Goal: Contribute content: Contribute content

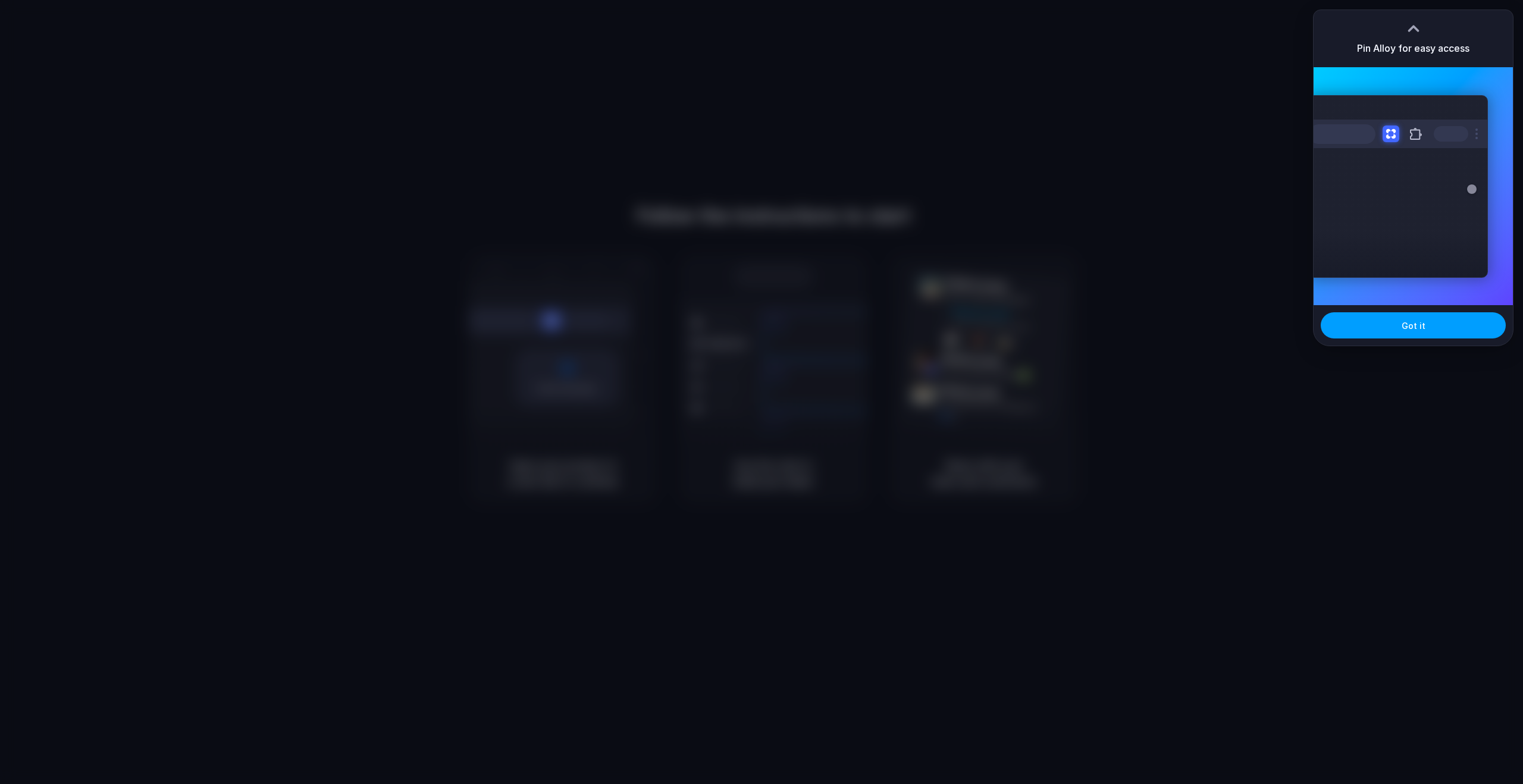
click at [1379, 322] on button "Got it" at bounding box center [1413, 325] width 185 height 26
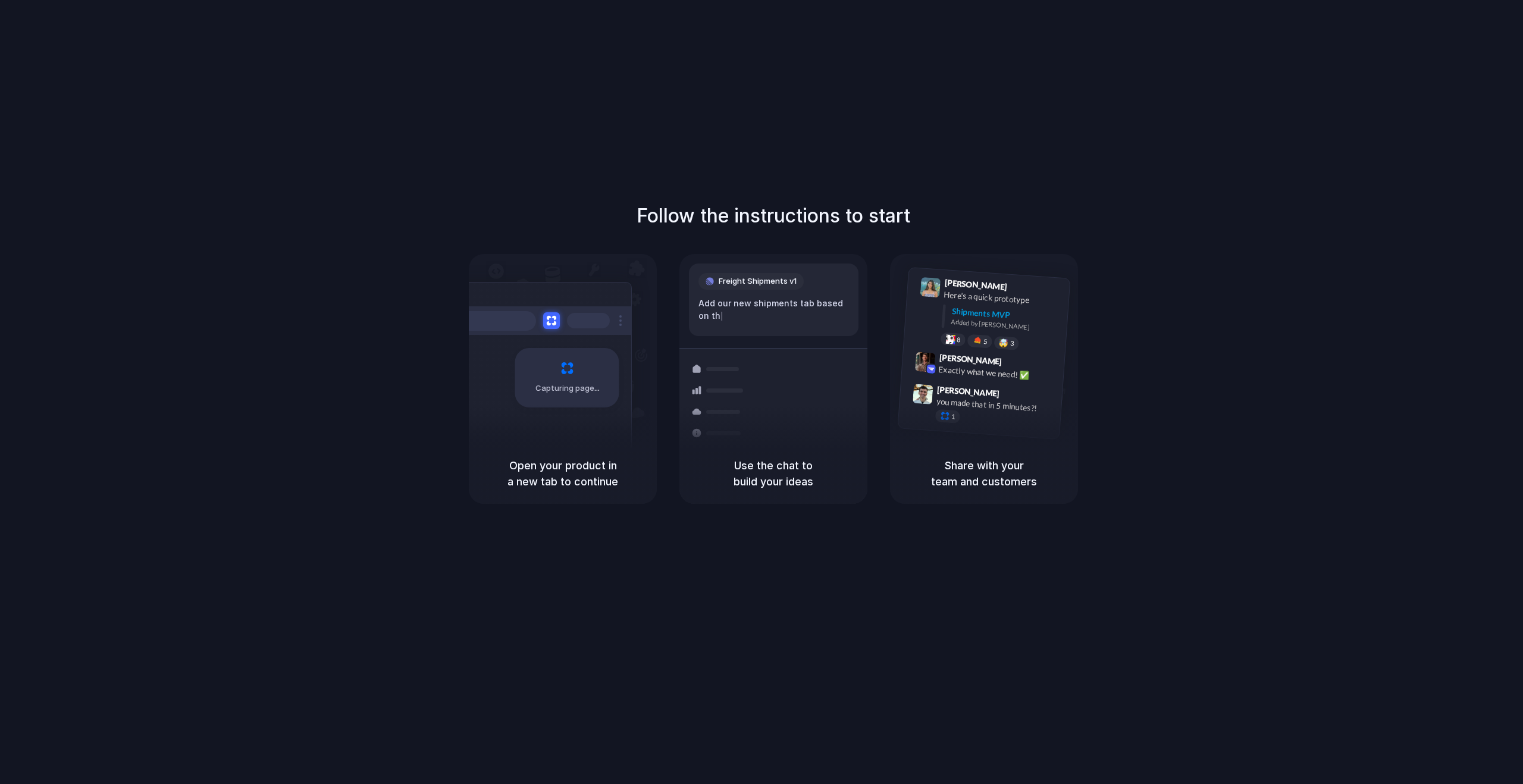
click at [1490, 90] on div "Follow the instructions to start Capturing page Open your product in a new tab …" at bounding box center [774, 403] width 1547 height 807
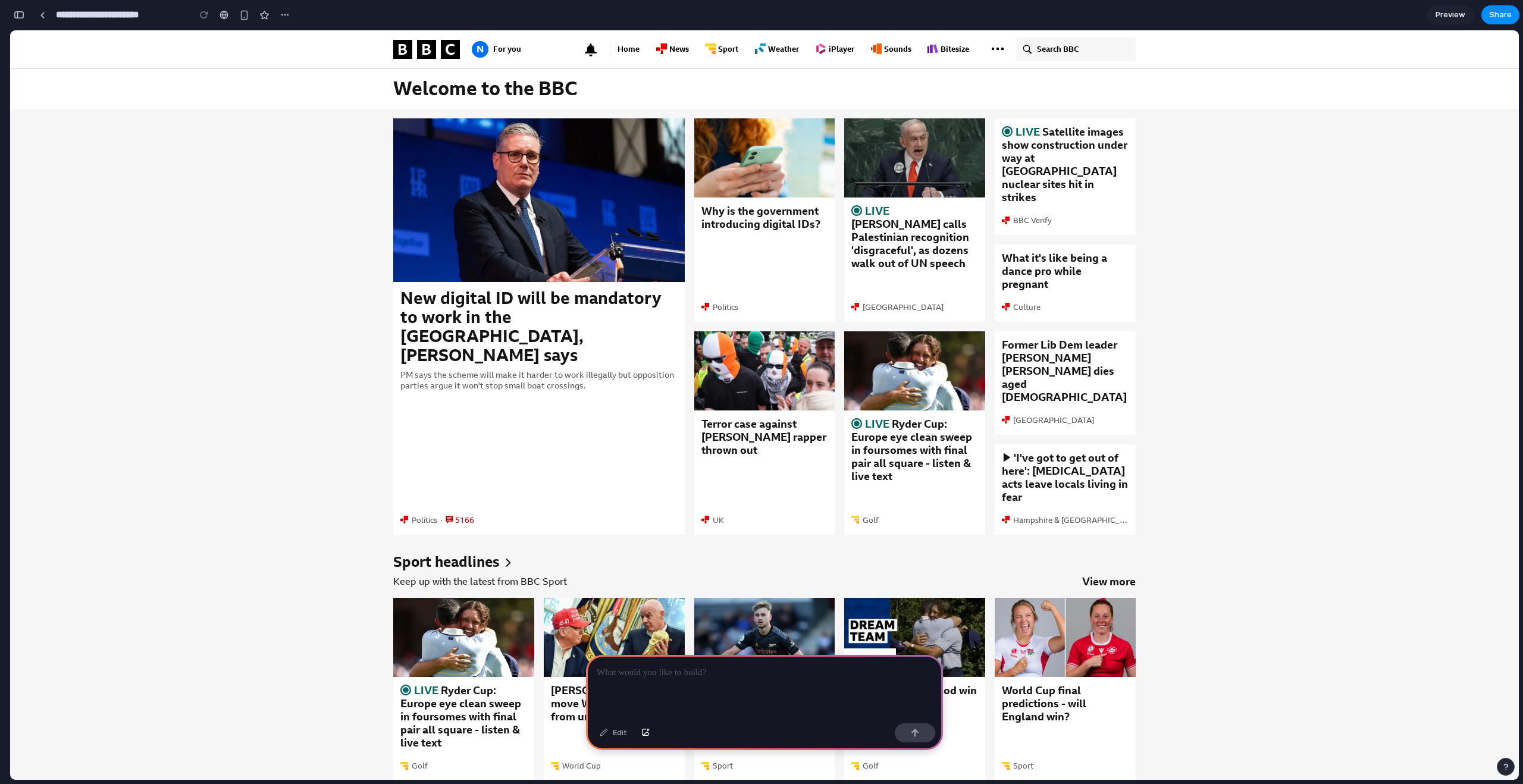
click at [631, 677] on p at bounding box center [764, 672] width 336 height 14
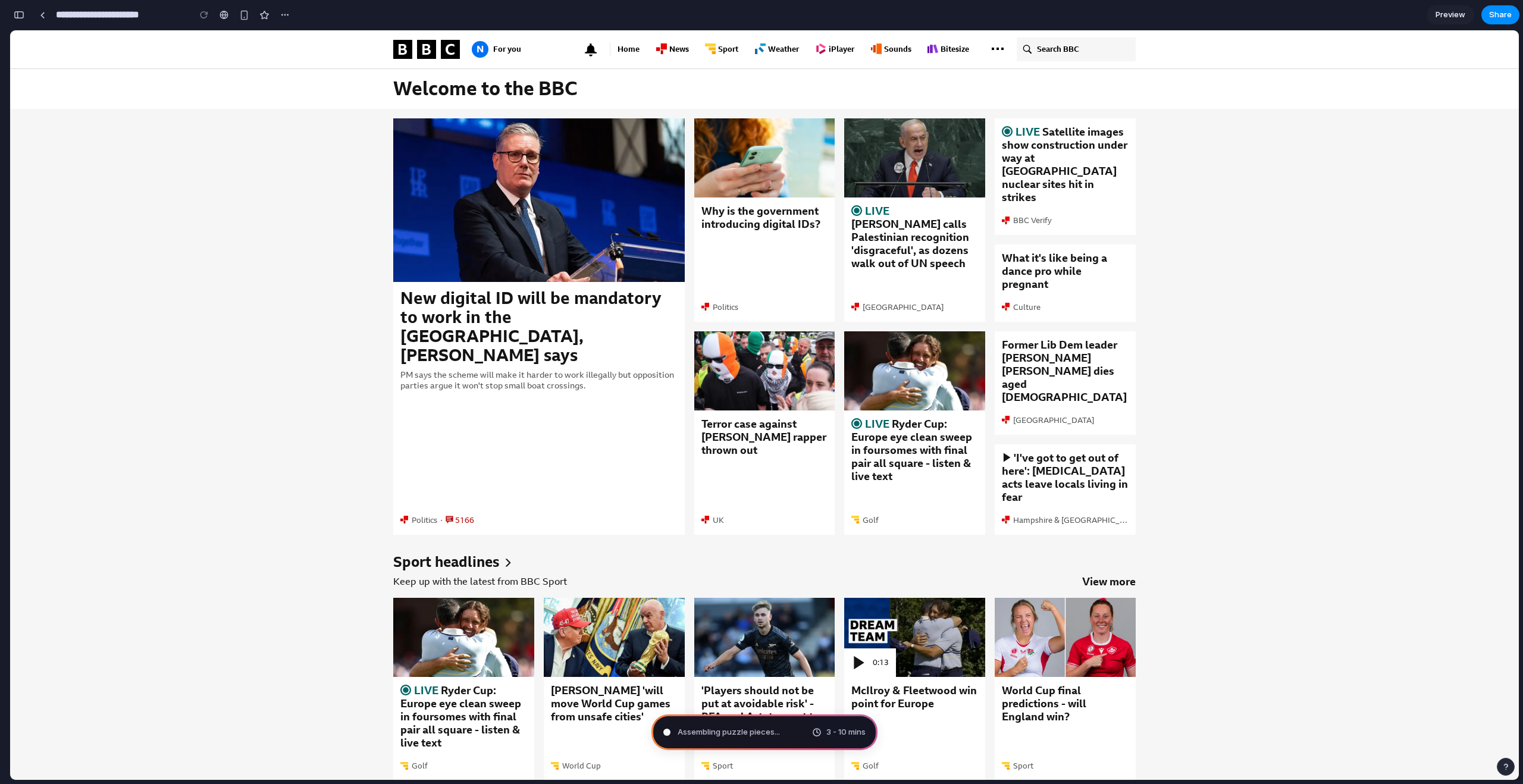
click at [794, 731] on div "Assembling puzzle pieces ... 3 - 10 mins" at bounding box center [764, 732] width 226 height 36
click at [13, 17] on div "button" at bounding box center [18, 15] width 11 height 8
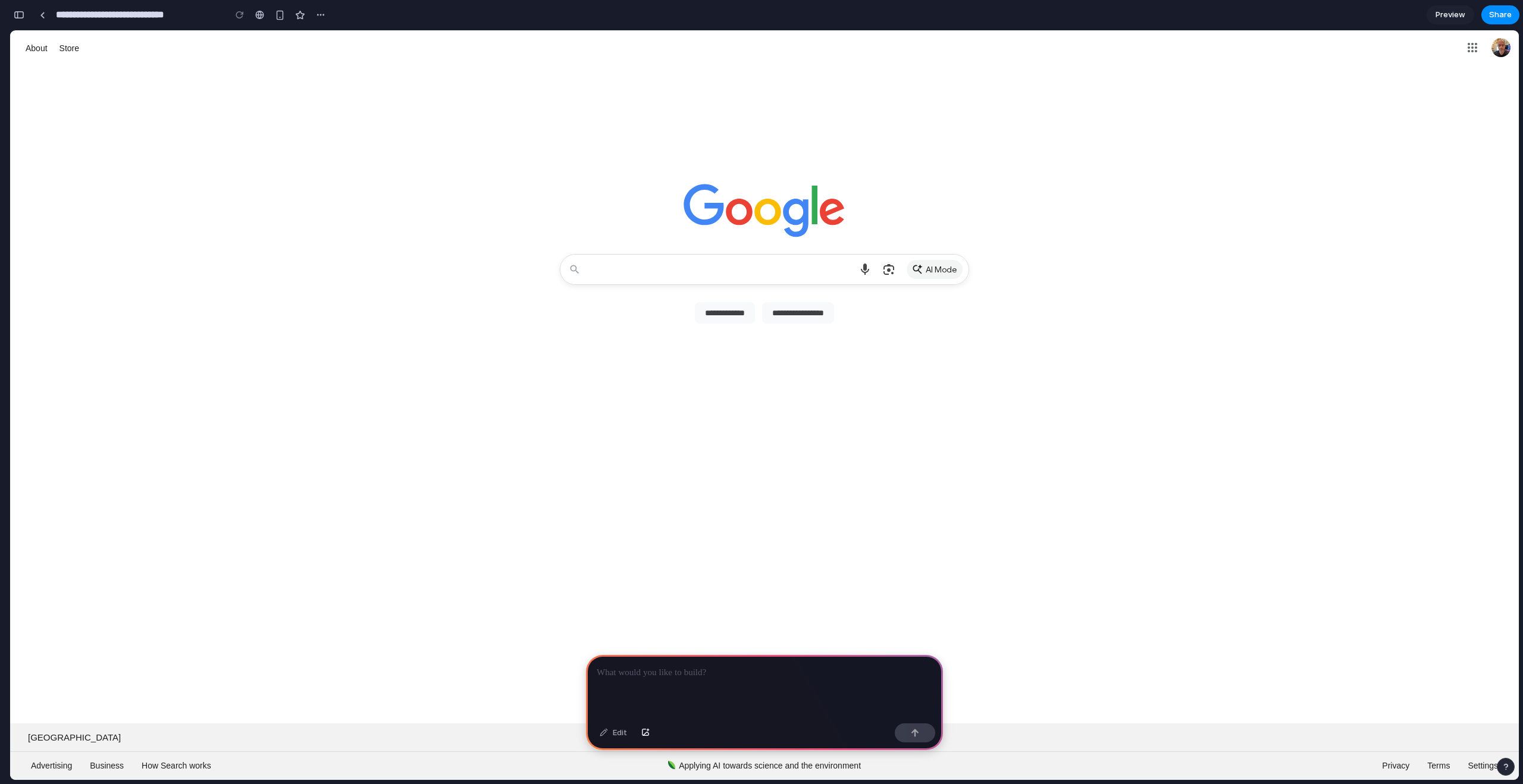
click at [629, 680] on div at bounding box center [764, 687] width 357 height 63
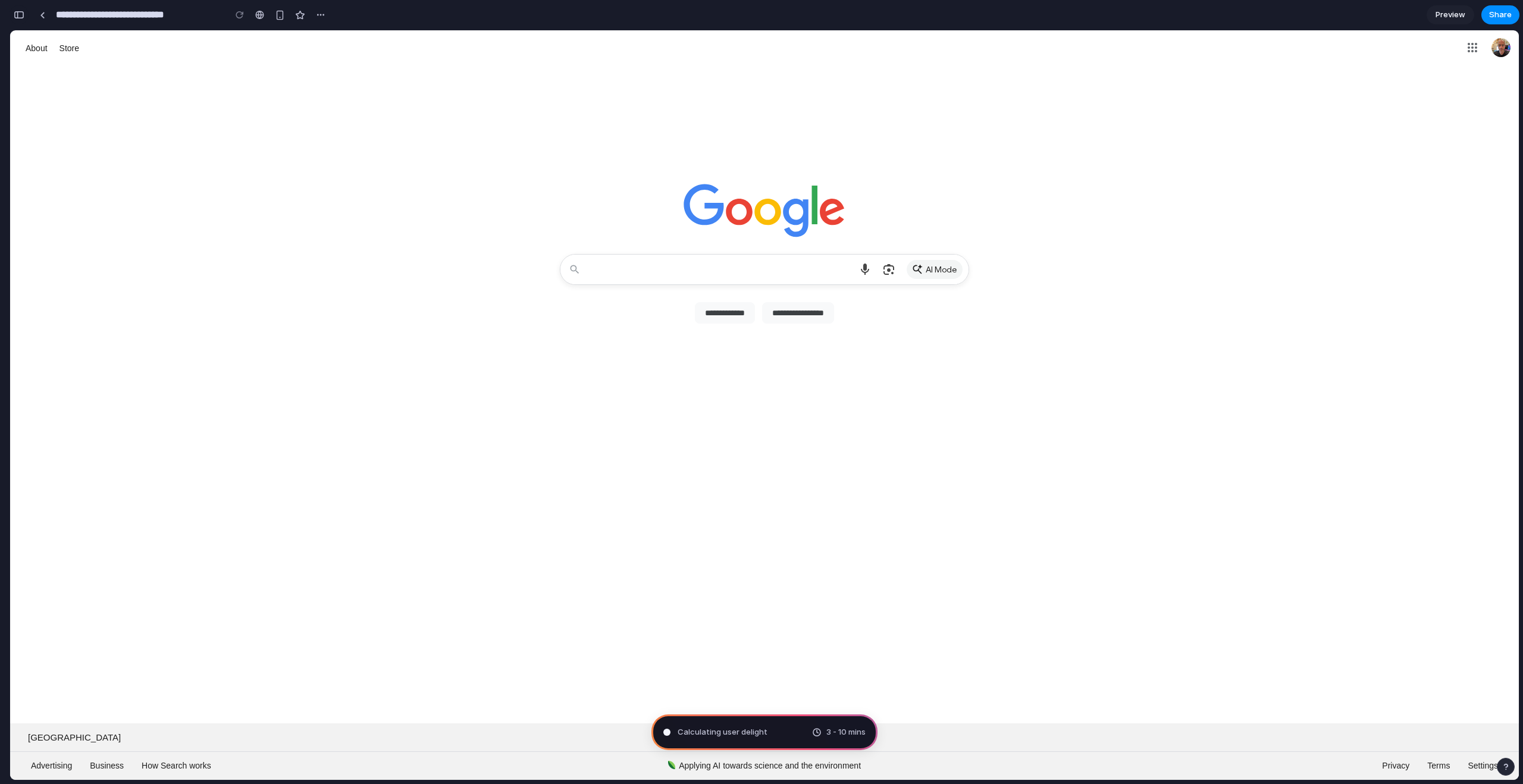
click at [22, 14] on div "button" at bounding box center [18, 15] width 11 height 8
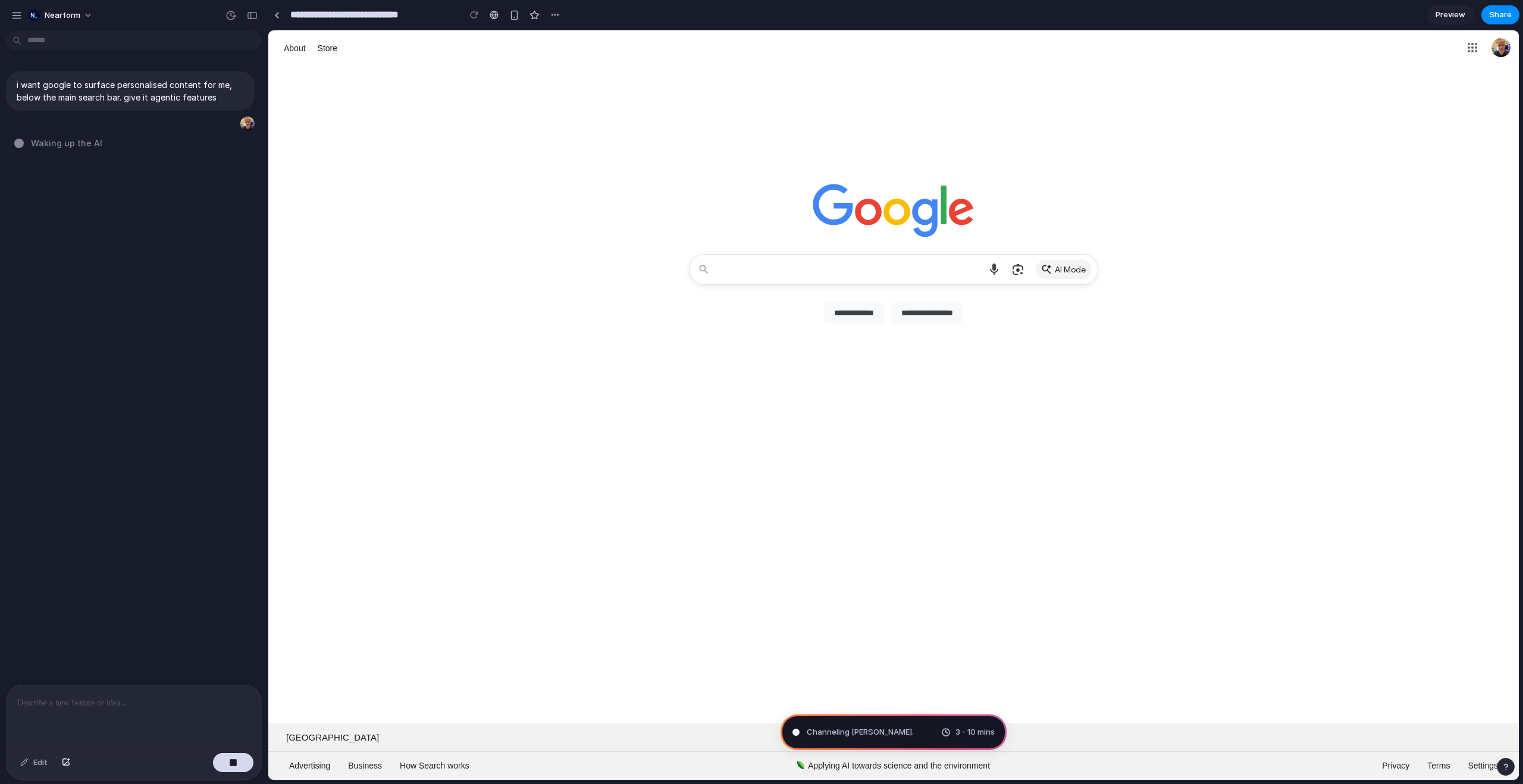
type input "**********"
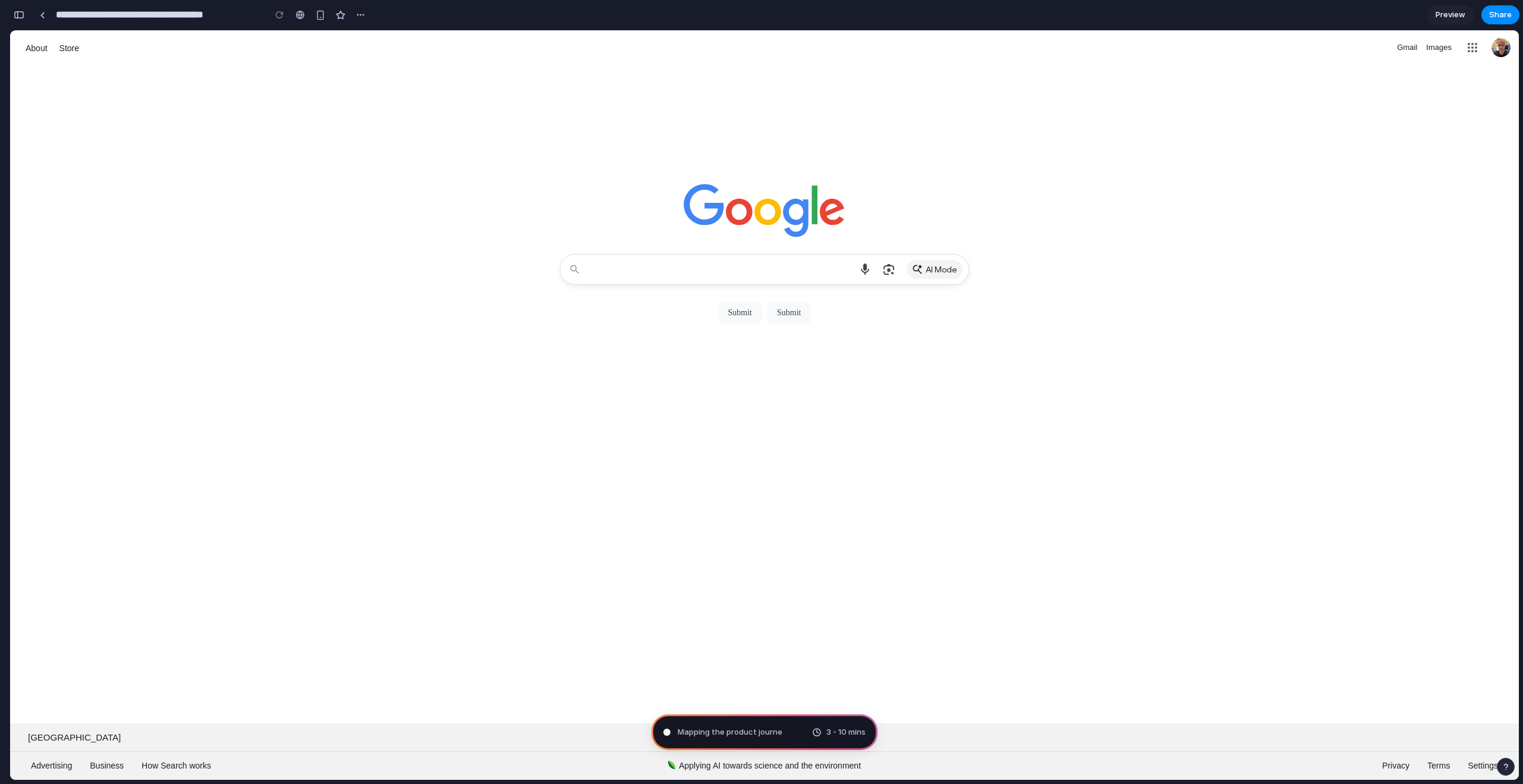
scroll to position [84, 0]
click at [735, 317] on input "submit" at bounding box center [739, 313] width 44 height 22
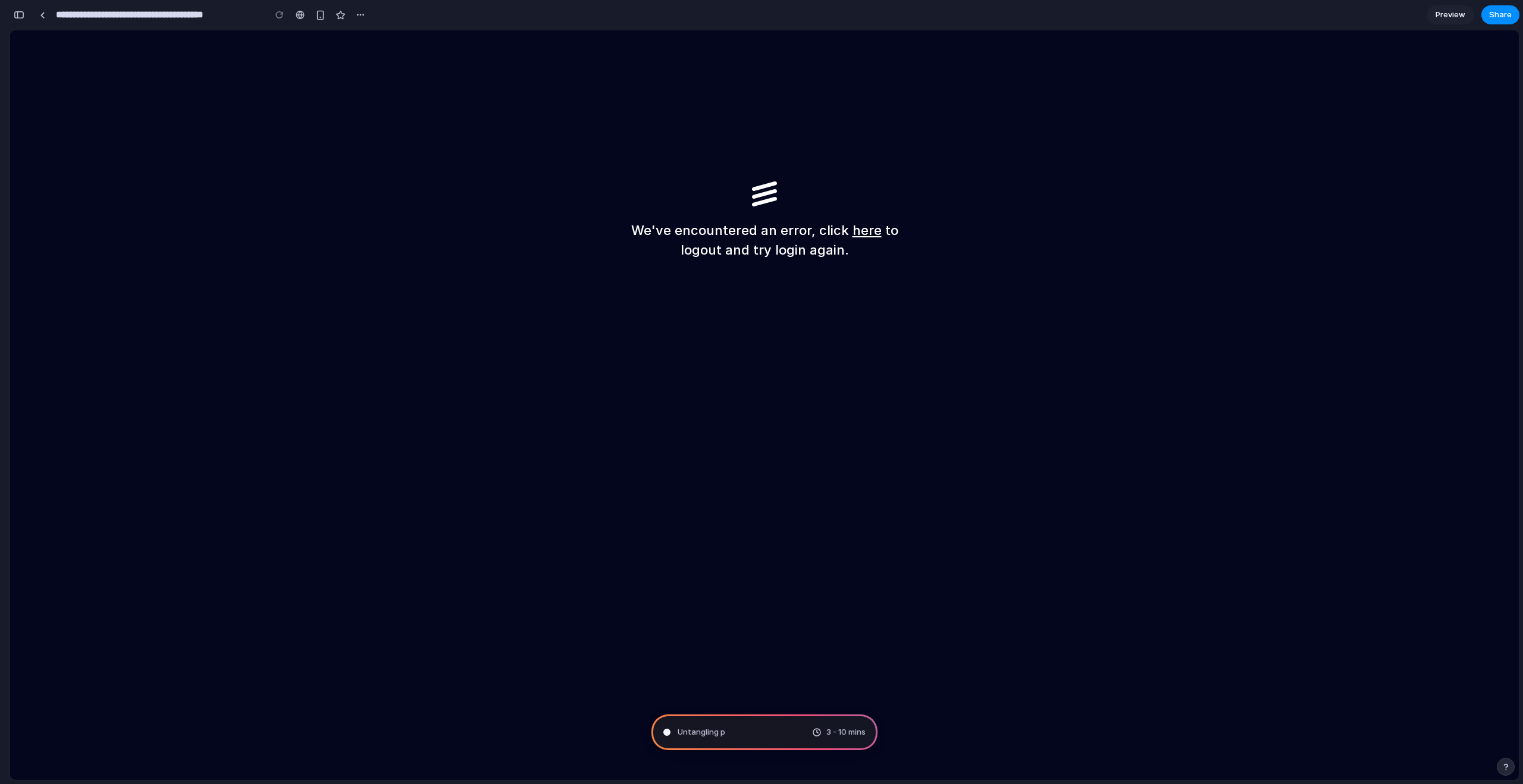
scroll to position [0, 0]
drag, startPoint x: 773, startPoint y: 260, endPoint x: 759, endPoint y: 344, distance: 85.2
click at [773, 260] on div "We've encountered an error, click here to logout and try login again." at bounding box center [764, 404] width 1509 height 749
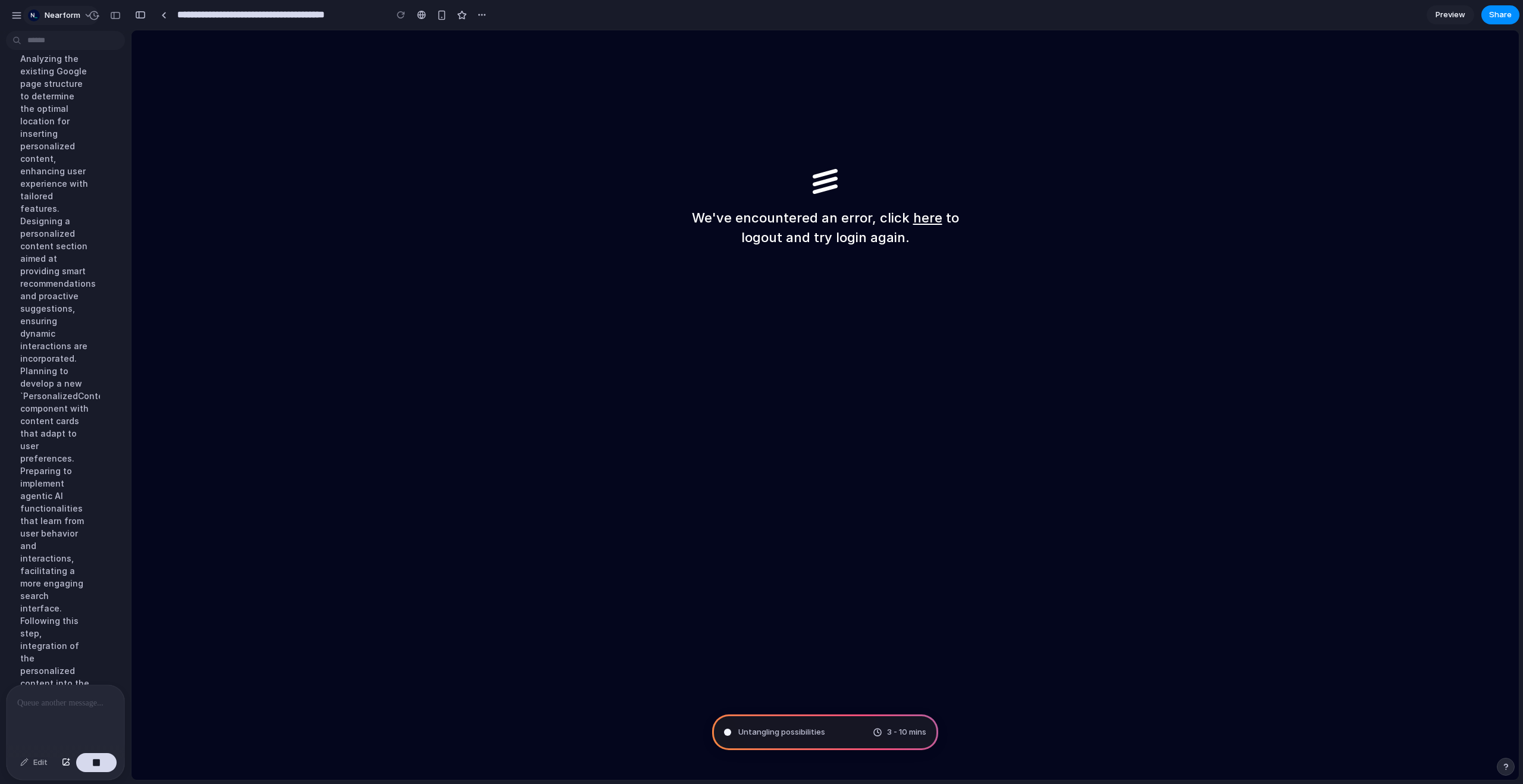
scroll to position [197, 0]
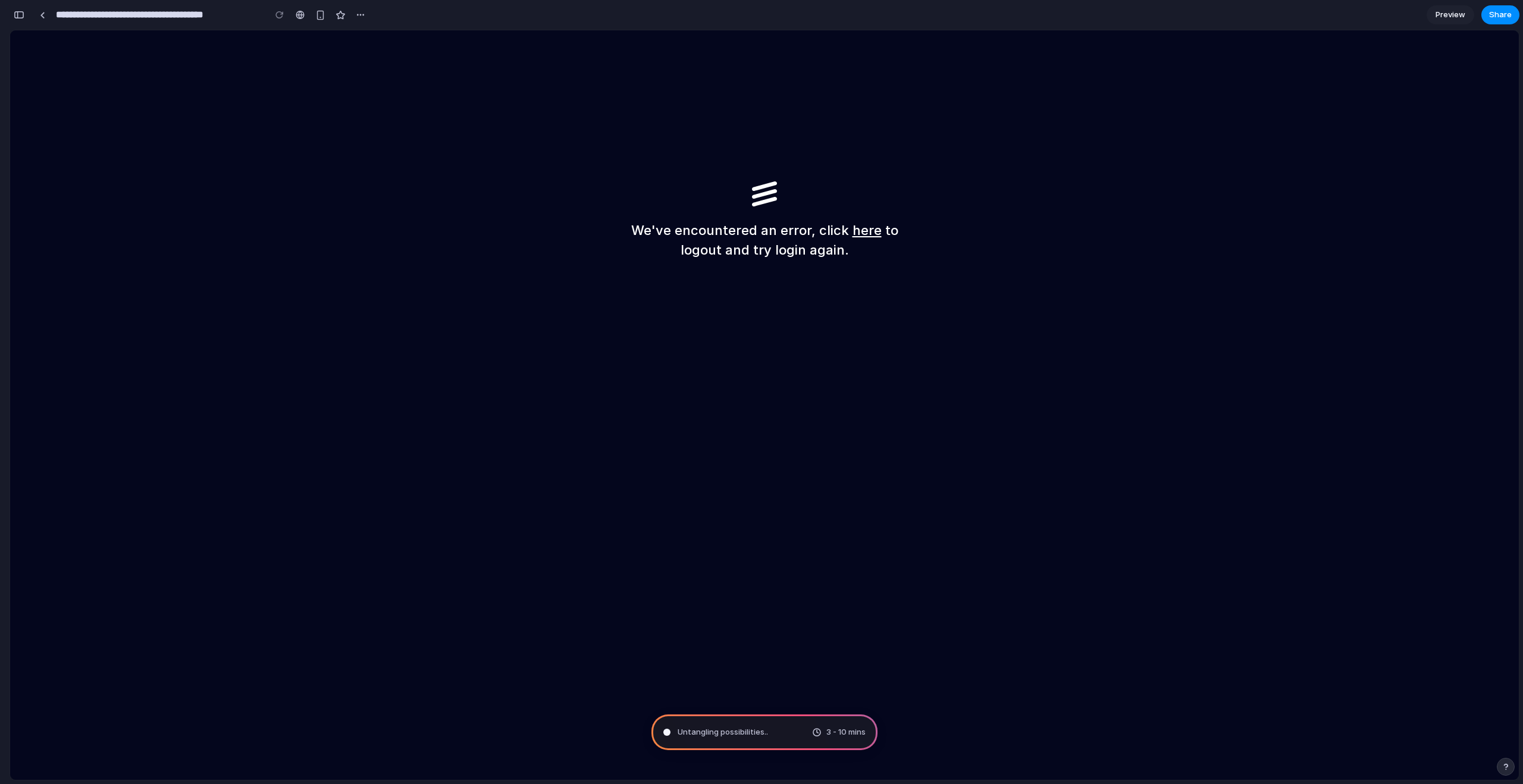
click at [22, 16] on div "button" at bounding box center [18, 15] width 11 height 8
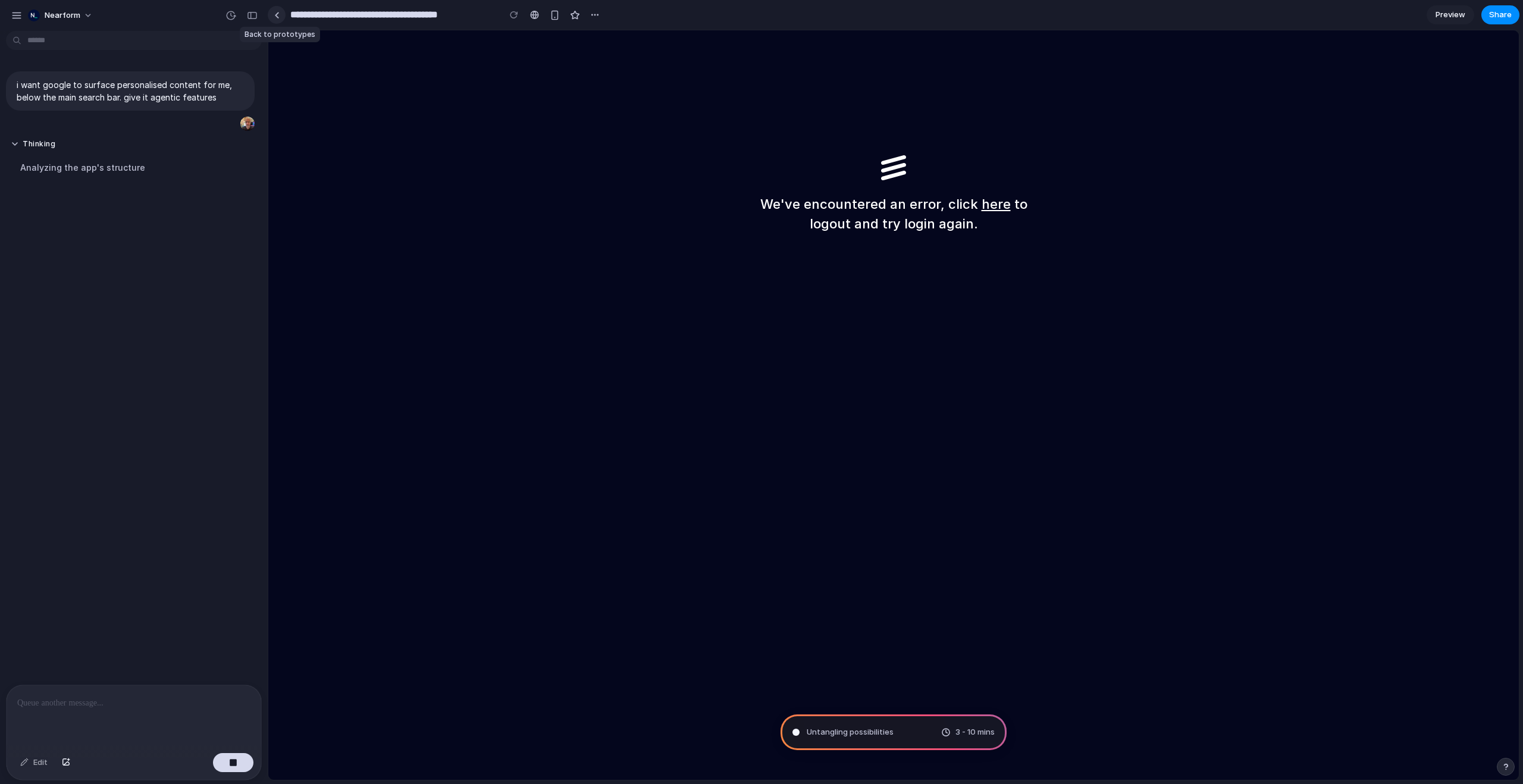
click at [273, 13] on link at bounding box center [276, 14] width 18 height 17
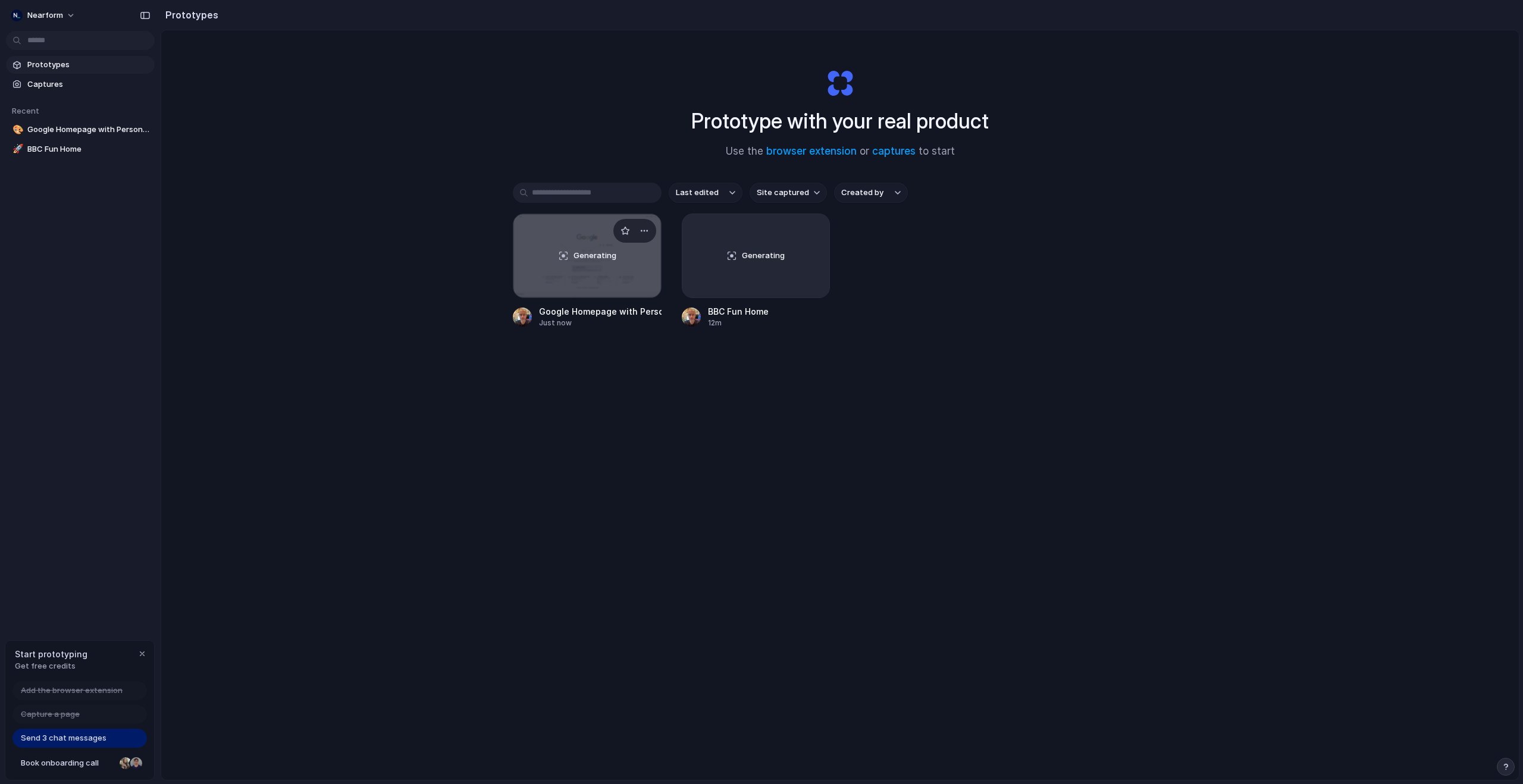
click at [549, 279] on div "Generating" at bounding box center [587, 256] width 148 height 83
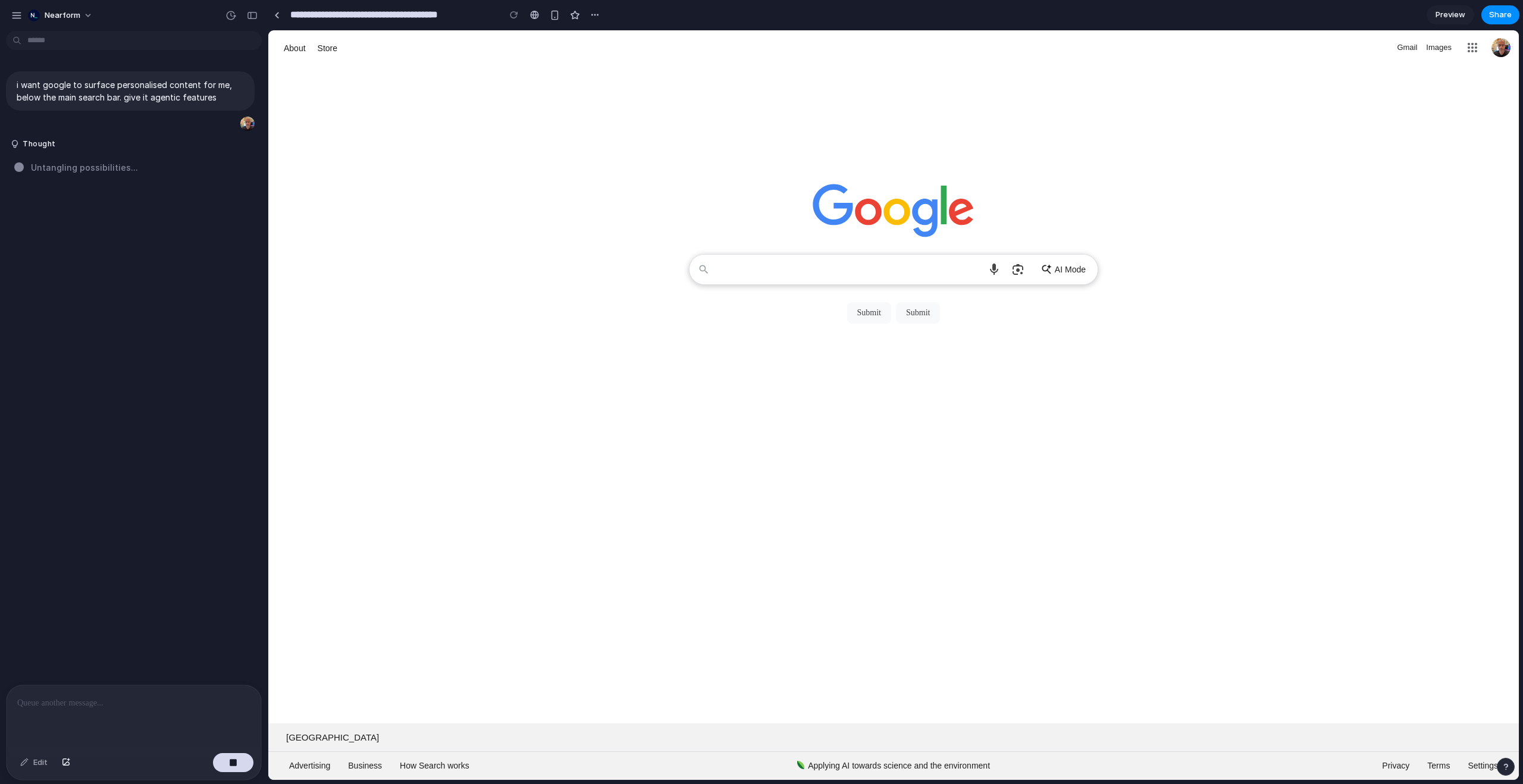
click at [1055, 268] on span "AI Mode" at bounding box center [1070, 269] width 31 height 12
click at [283, 12] on link at bounding box center [276, 14] width 18 height 17
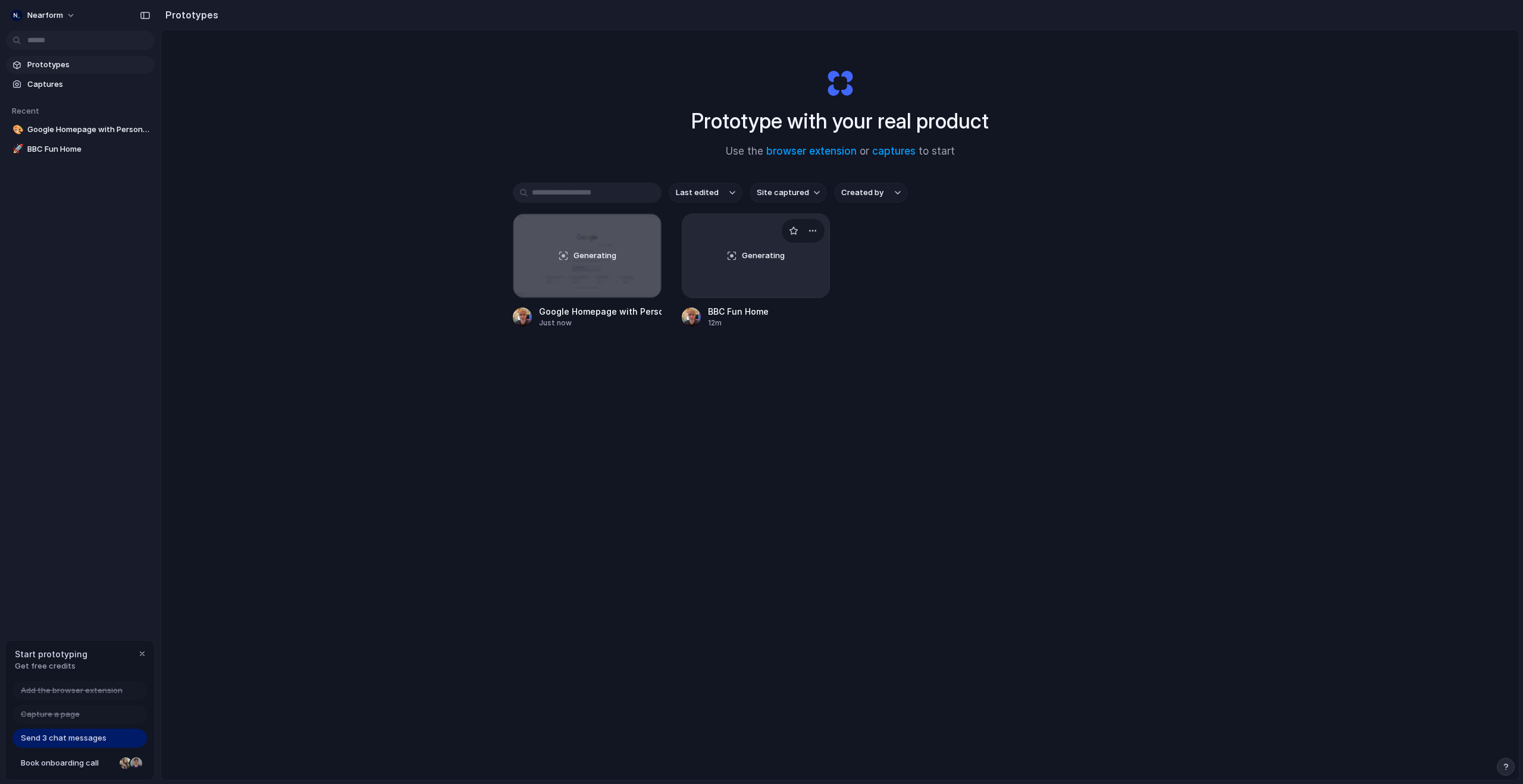
click at [783, 228] on div at bounding box center [803, 231] width 43 height 24
click at [739, 232] on div "Generating" at bounding box center [756, 256] width 148 height 83
